Goal: Task Accomplishment & Management: Use online tool/utility

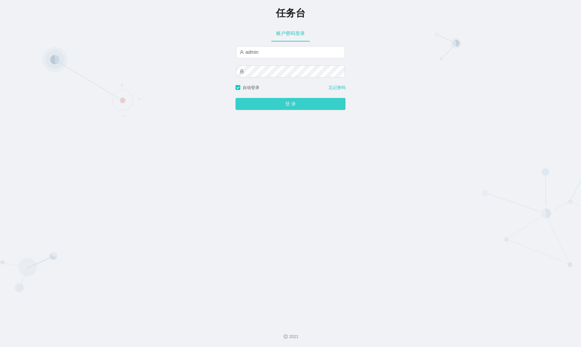
click at [297, 110] on button "登 录" at bounding box center [290, 104] width 110 height 12
click at [180, 50] on div "任务台 账户密码登录 admin 自动登录 忘记密码 登 录" at bounding box center [290, 159] width 581 height 319
click at [304, 105] on button "登 录" at bounding box center [290, 104] width 110 height 12
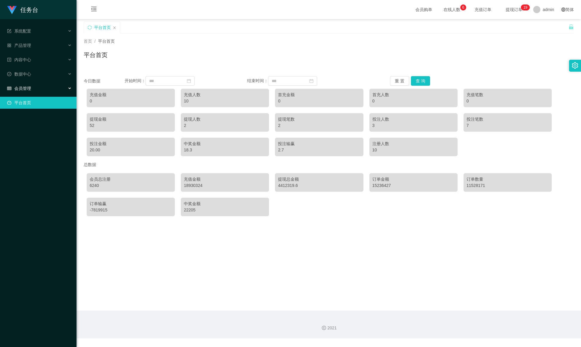
click at [48, 82] on div "会员管理" at bounding box center [38, 88] width 76 height 12
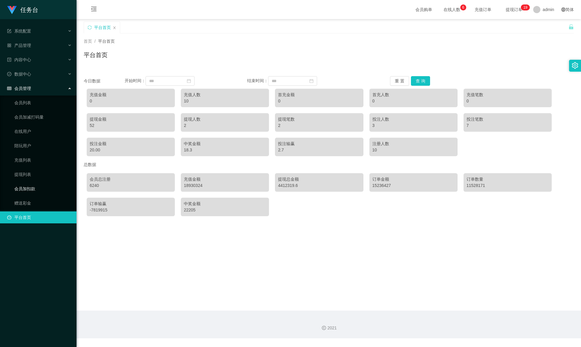
click at [41, 183] on link "会员加扣款" at bounding box center [42, 189] width 57 height 12
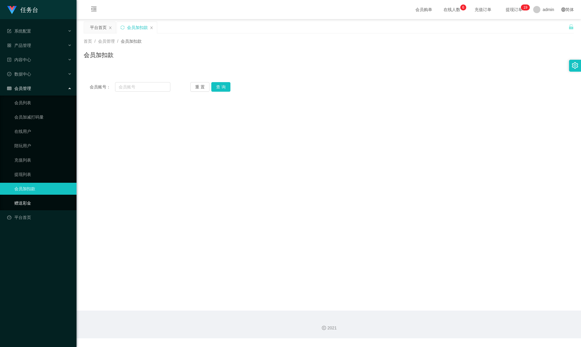
click at [32, 197] on link "赠送彩金" at bounding box center [42, 203] width 57 height 12
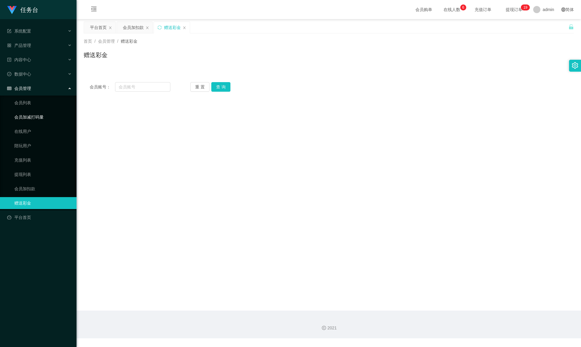
click at [33, 111] on link "会员加减打码量" at bounding box center [42, 117] width 57 height 12
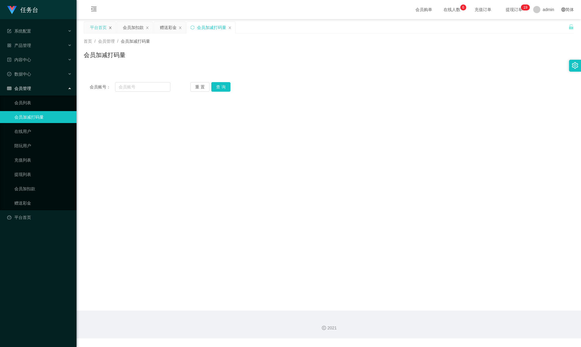
click at [108, 28] on icon "图标: close" at bounding box center [110, 28] width 4 height 4
click at [48, 87] on div "会员管理" at bounding box center [38, 88] width 76 height 12
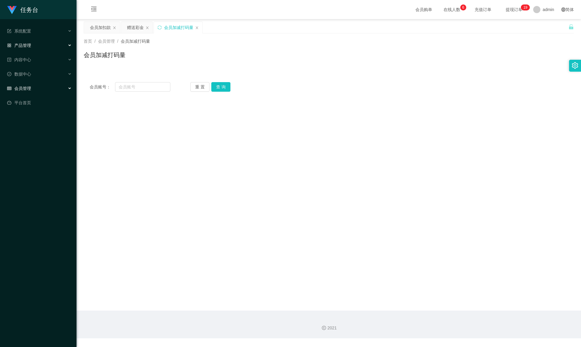
click at [45, 46] on div "产品管理" at bounding box center [38, 45] width 76 height 12
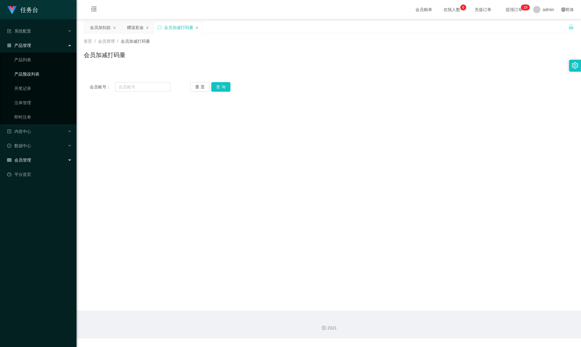
click at [39, 71] on link "产品预设列表" at bounding box center [42, 74] width 57 height 12
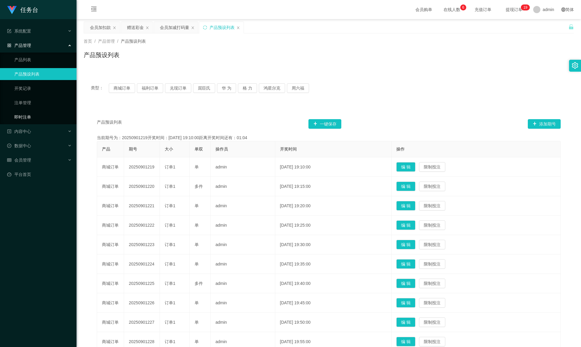
click at [27, 116] on link "即时注单" at bounding box center [42, 117] width 57 height 12
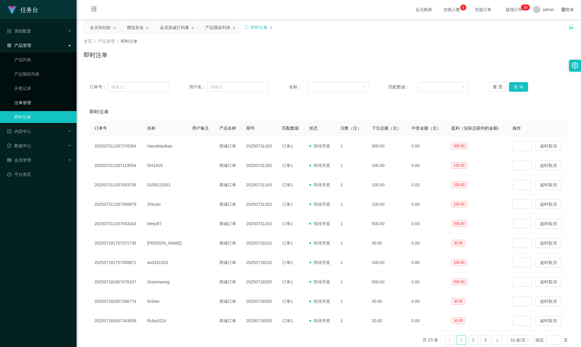
click at [27, 103] on link "注单管理" at bounding box center [42, 103] width 57 height 12
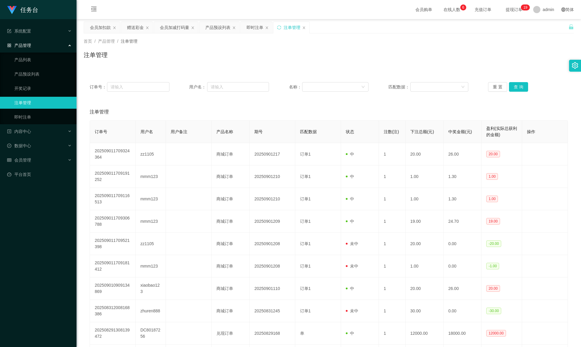
click at [502, 9] on span "提现订单 0 1 2 3 4 5 6 7 8 9 0 1 2 3 4 5 6 7 8 9 0 1 2 3 4 5 6 7 8 9 0 1 2 3 4 5 6 …" at bounding box center [513, 9] width 23 height 4
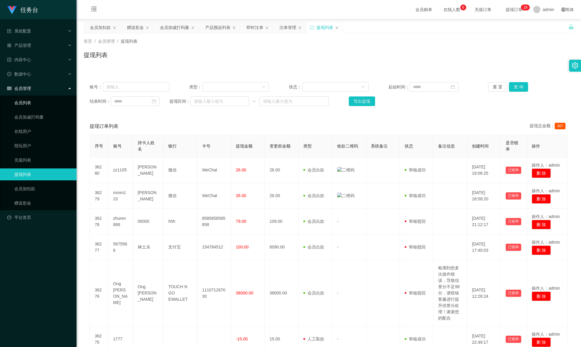
click at [30, 98] on link "会员列表" at bounding box center [42, 103] width 57 height 12
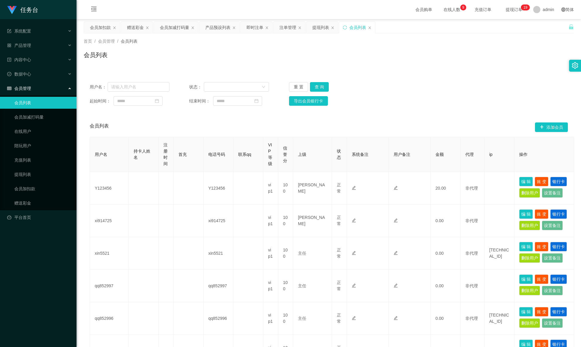
click at [502, 10] on span "提现订单 0 1 2 3 4 5 6 7 8 9 0 1 2 3 4 5 6 7 8 9 0 1 2 3 4 5 6 7 8 9 0 1 2 3 4 5 6 …" at bounding box center [513, 9] width 23 height 4
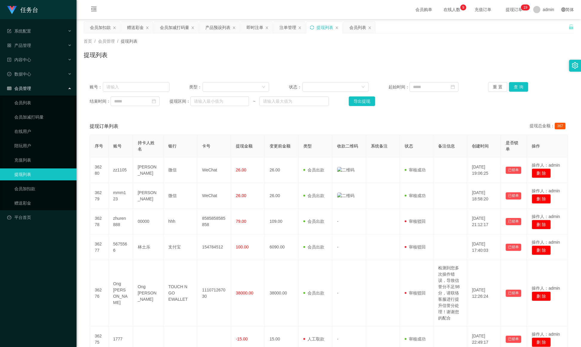
click at [313, 30] on icon "图标: sync" at bounding box center [312, 27] width 4 height 4
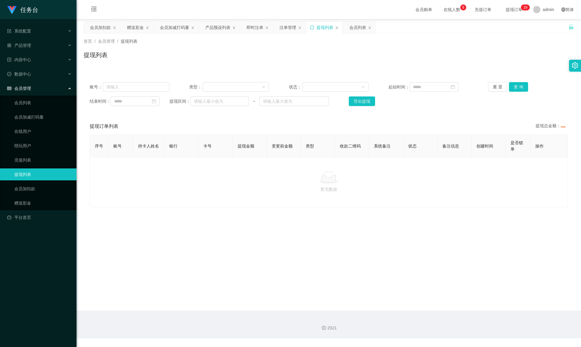
click at [313, 26] on icon "图标: sync" at bounding box center [312, 27] width 4 height 4
click at [157, 89] on input "text" at bounding box center [136, 87] width 66 height 10
click at [262, 87] on icon "图标: down" at bounding box center [264, 87] width 4 height 4
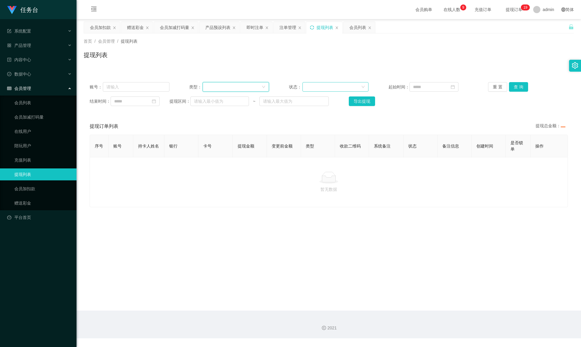
click at [319, 86] on div at bounding box center [333, 86] width 55 height 9
click at [135, 86] on input "text" at bounding box center [136, 87] width 66 height 10
click at [317, 26] on div "提现列表" at bounding box center [324, 27] width 36 height 11
click at [310, 26] on div "提现列表" at bounding box center [324, 27] width 36 height 11
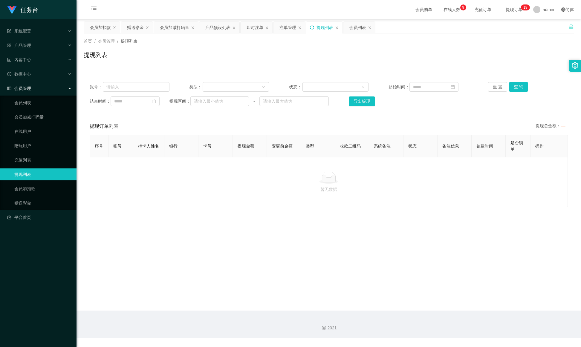
click at [314, 27] on icon "图标: sync" at bounding box center [312, 27] width 4 height 4
click at [502, 10] on span "提现订单 0 1 2 3 4 5 6 7 8 9 0 1 2 3 4 5 6 7 8 9 0 1 2 3 4 5 6 7 8 9 0 1 2 3 4 5 6 …" at bounding box center [513, 9] width 23 height 4
click at [312, 30] on icon "图标: sync" at bounding box center [312, 27] width 4 height 4
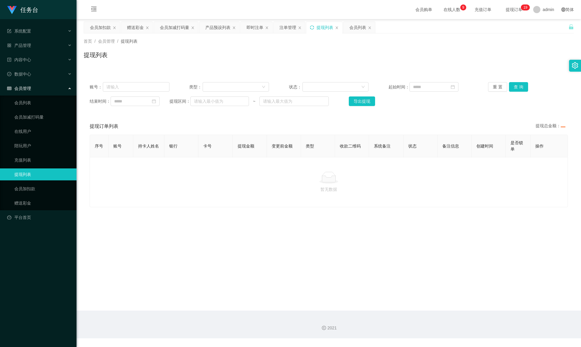
click at [314, 28] on icon "图标: sync" at bounding box center [312, 27] width 4 height 4
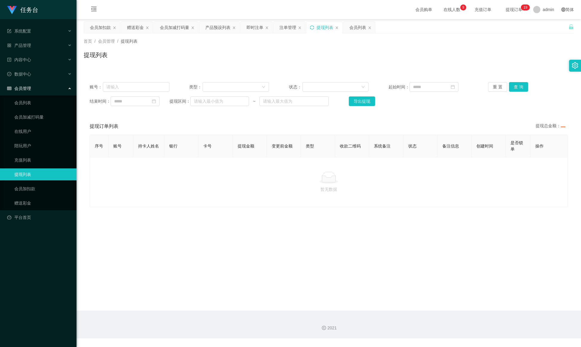
click at [314, 28] on icon "图标: sync" at bounding box center [312, 27] width 4 height 4
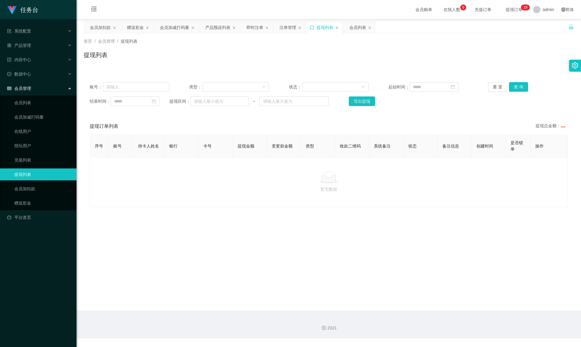
click at [316, 27] on div "提现列表" at bounding box center [324, 27] width 36 height 11
click at [310, 27] on div "提现列表" at bounding box center [324, 27] width 36 height 11
click at [313, 27] on icon "图标: sync" at bounding box center [312, 27] width 4 height 4
click at [496, 89] on button "重 置" at bounding box center [497, 87] width 19 height 10
click at [313, 27] on icon "图标: sync" at bounding box center [312, 27] width 4 height 4
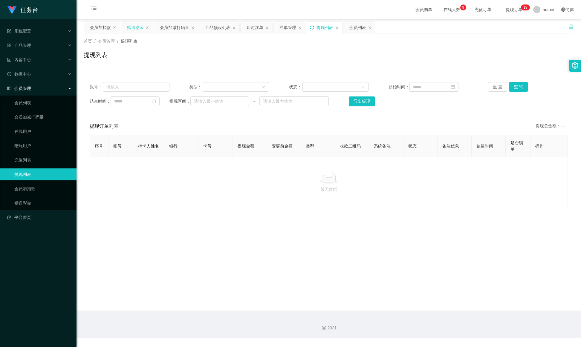
click at [131, 29] on div "赠送彩金" at bounding box center [135, 27] width 17 height 11
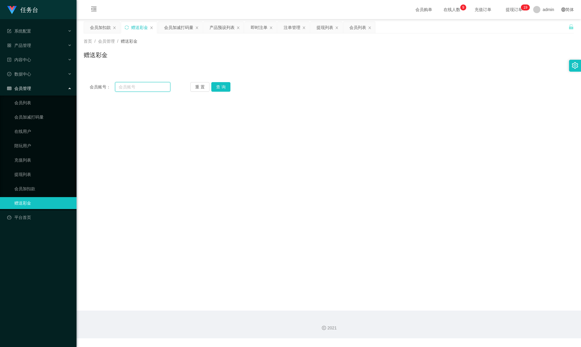
click at [136, 88] on input "text" at bounding box center [142, 87] width 55 height 10
type input "y123456"
click at [222, 85] on button "查 询" at bounding box center [220, 87] width 19 height 10
click at [440, 141] on main "关闭左侧 关闭右侧 关闭其它 刷新页面 会员加扣款 赠送彩金 会员加减打码量 产品预设列表 即时注单 注单管理 提现列表 会员列表 首页 / 会员管理 / 赠…" at bounding box center [328, 165] width 504 height 292
click at [127, 30] on div "赠送彩金" at bounding box center [139, 27] width 36 height 11
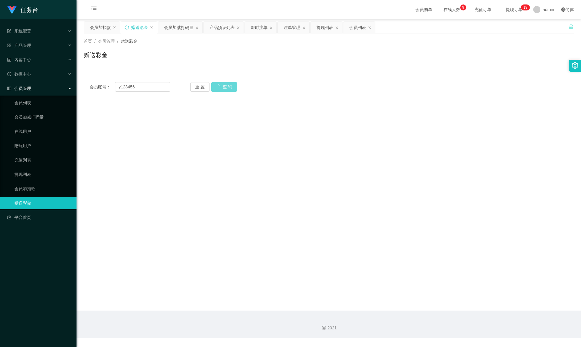
click at [127, 27] on icon "图标: sync" at bounding box center [127, 27] width 4 height 4
click at [132, 89] on input "text" at bounding box center [142, 87] width 55 height 10
type input "y123456"
click at [224, 83] on button "查 询" at bounding box center [220, 87] width 19 height 10
click at [128, 29] on icon "图标: sync" at bounding box center [127, 27] width 4 height 4
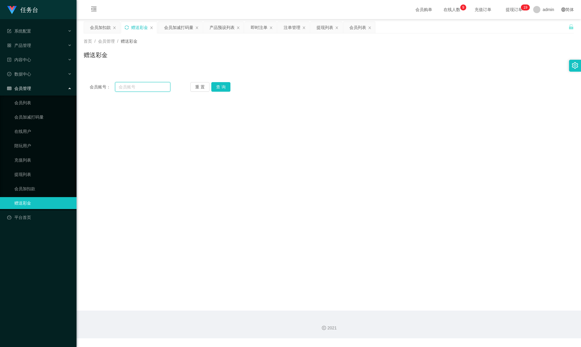
click at [128, 84] on input "text" at bounding box center [142, 87] width 55 height 10
type input "y123456"
click at [221, 83] on button "查 询" at bounding box center [220, 87] width 19 height 10
click at [225, 87] on div "重 置 查 询" at bounding box center [230, 87] width 81 height 10
click at [128, 29] on icon "图标: sync" at bounding box center [127, 27] width 4 height 4
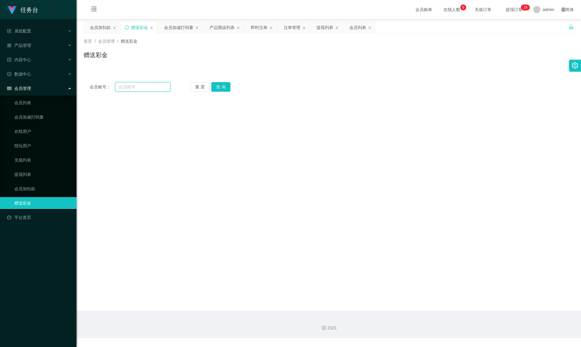
click at [136, 89] on input "text" at bounding box center [142, 87] width 55 height 10
type input "y123456"
click at [217, 87] on button "查 询" at bounding box center [220, 87] width 19 height 10
click at [223, 88] on div "重 置 查 询" at bounding box center [230, 87] width 81 height 10
click at [229, 86] on div "重 置 查 询" at bounding box center [230, 87] width 81 height 10
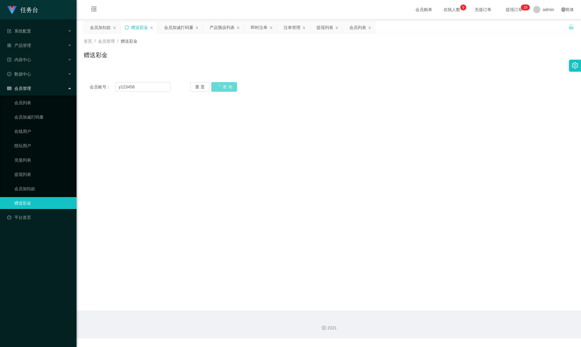
click at [127, 26] on icon "图标: sync" at bounding box center [127, 27] width 4 height 4
click at [133, 83] on input "text" at bounding box center [142, 87] width 55 height 10
click at [128, 89] on input "text" at bounding box center [142, 87] width 55 height 10
type input "y123456"
click at [225, 77] on div "会员账号： y123456 重 置 查 询 会员账号 会员姓名 账号余额 操作类型 彩金加款 彩金扣款 金额 确 定" at bounding box center [329, 87] width 490 height 22
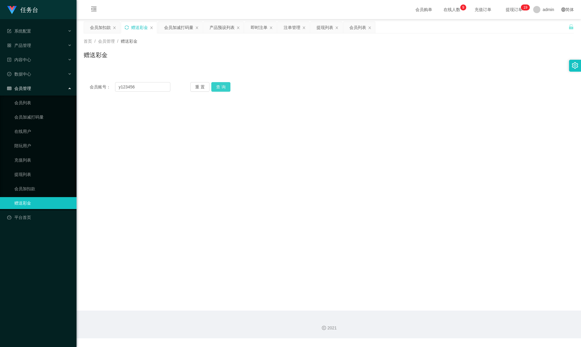
click at [223, 85] on button "查 询" at bounding box center [220, 87] width 19 height 10
click at [233, 86] on div "重 置 查 询" at bounding box center [230, 87] width 81 height 10
click at [126, 30] on div "赠送彩金" at bounding box center [139, 27] width 36 height 11
click at [125, 27] on icon "图标: sync" at bounding box center [127, 27] width 4 height 4
click at [134, 89] on input "text" at bounding box center [142, 87] width 55 height 10
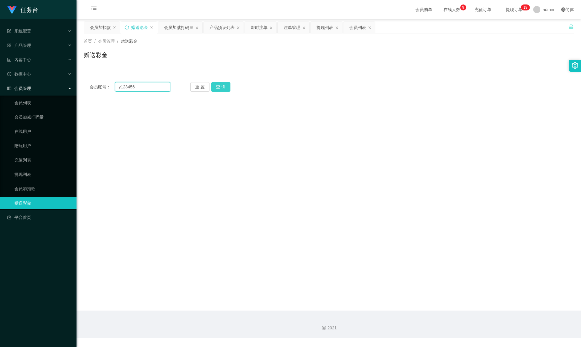
type input "y123456"
click at [220, 85] on button "查 询" at bounding box center [220, 87] width 19 height 10
drag, startPoint x: 249, startPoint y: 70, endPoint x: 278, endPoint y: 74, distance: 29.5
click at [249, 70] on div "会员账号： y123456 重 置 查 询 会员账号 会员姓名 账号余额 操作类型 彩金加款 彩金扣款 金额 确 定" at bounding box center [329, 83] width 490 height 29
drag, startPoint x: 137, startPoint y: 85, endPoint x: 72, endPoint y: 71, distance: 66.7
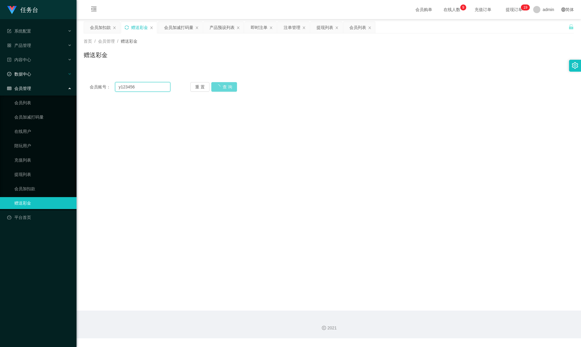
click at [39, 55] on section "任务台 系统配置 产品管理 产品列表 产品预设列表 开奖记录 注单管理 即时注单 内容中心 数据中心 会员管理 会员列表 会员加减打码量 在线用户 陪玩用户 …" at bounding box center [290, 169] width 581 height 338
click at [128, 30] on div "赠送彩金" at bounding box center [139, 27] width 36 height 11
click at [127, 25] on icon "图标: sync" at bounding box center [127, 27] width 4 height 4
click at [151, 89] on input "text" at bounding box center [142, 87] width 55 height 10
paste input "y123456"
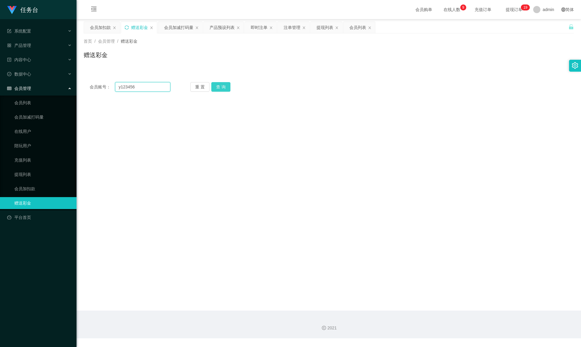
type input "y123456"
click at [222, 85] on button "查 询" at bounding box center [220, 87] width 19 height 10
